Goal: Task Accomplishment & Management: Manage account settings

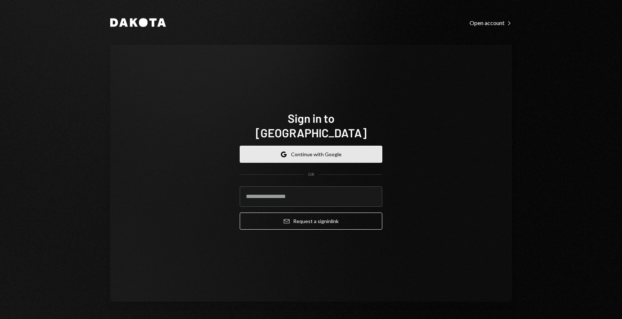
click at [297, 153] on button "Google Continue with Google" at bounding box center [311, 154] width 143 height 17
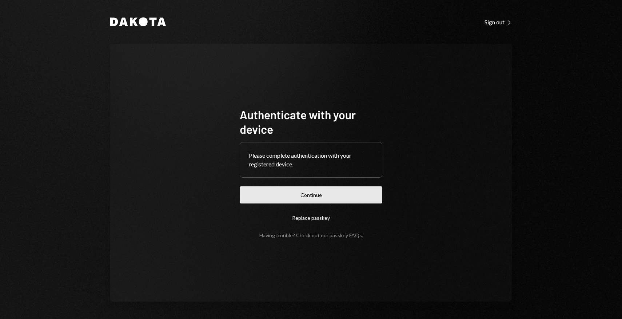
click at [335, 193] on button "Continue" at bounding box center [311, 195] width 143 height 17
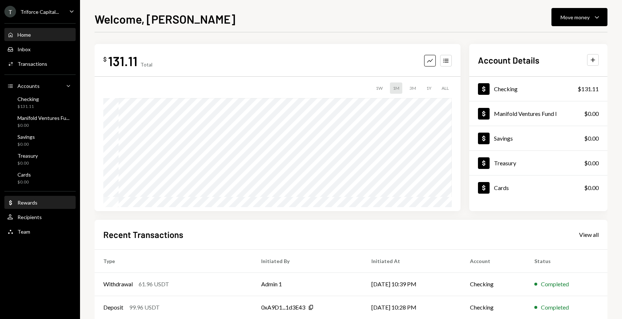
click at [35, 203] on div "Rewards" at bounding box center [27, 203] width 20 height 6
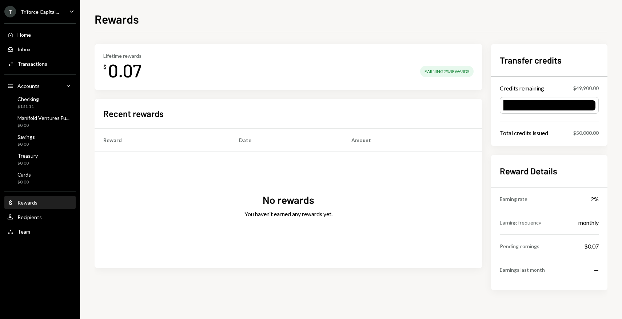
click at [31, 42] on div "Home Home Inbox Inbox Activities Transactions Accounts Accounts Caret Down Chec…" at bounding box center [40, 129] width 80 height 221
click at [28, 36] on div "Home" at bounding box center [23, 35] width 13 height 6
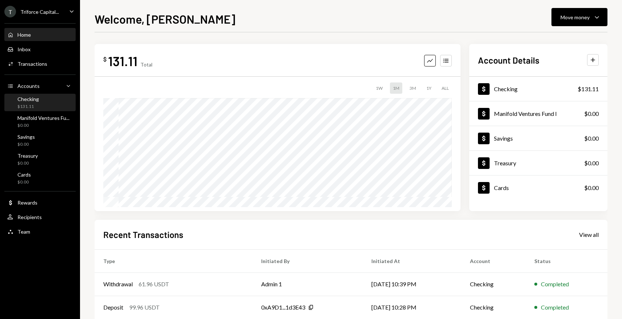
click at [37, 111] on div "Checking $131.11" at bounding box center [39, 103] width 65 height 17
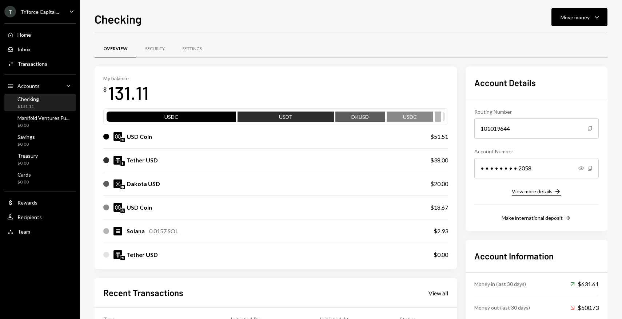
click at [542, 190] on div "View more details" at bounding box center [532, 191] width 41 height 6
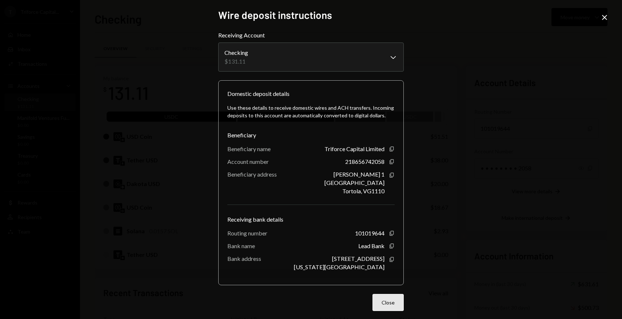
click at [398, 308] on button "Close" at bounding box center [387, 302] width 31 height 17
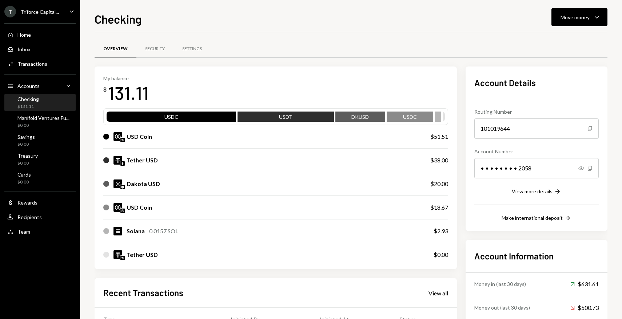
click at [44, 17] on div "T Triforce Capital..." at bounding box center [31, 12] width 55 height 12
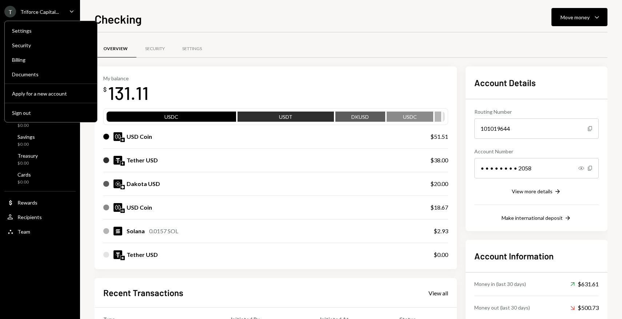
click at [45, 15] on div "T Triforce Capital..." at bounding box center [31, 12] width 55 height 12
